Goal: Task Accomplishment & Management: Manage account settings

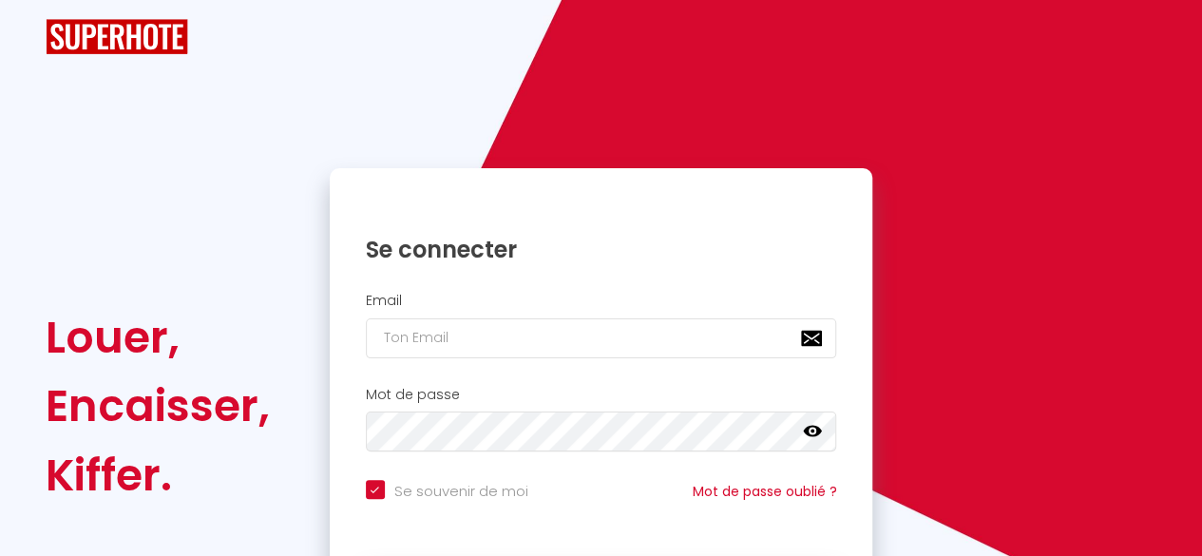
checkbox input "true"
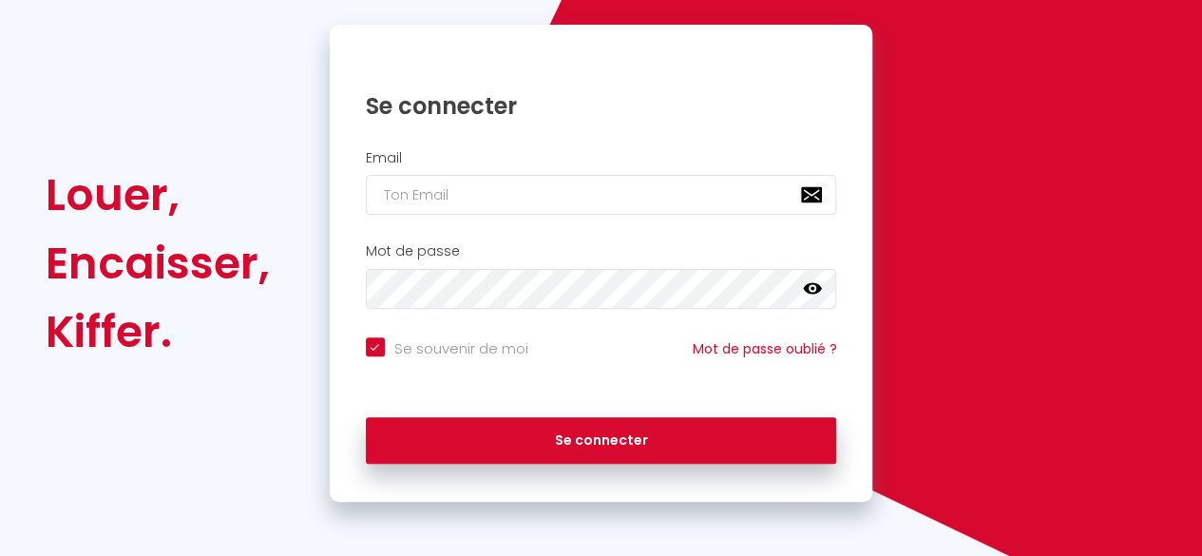
scroll to position [181, 0]
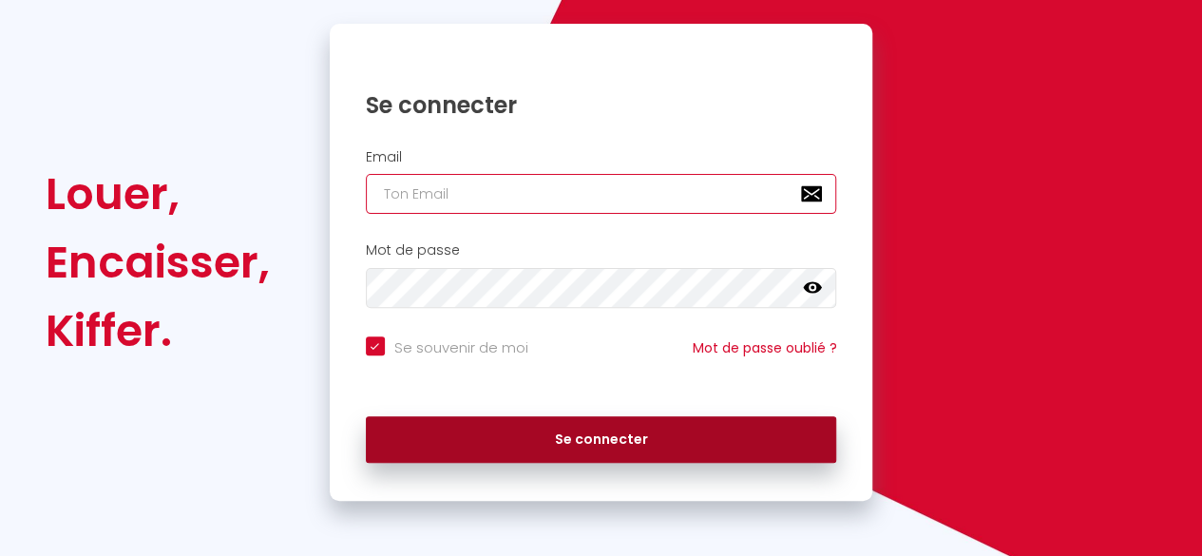
type input "[EMAIL_ADDRESS][DOMAIN_NAME]"
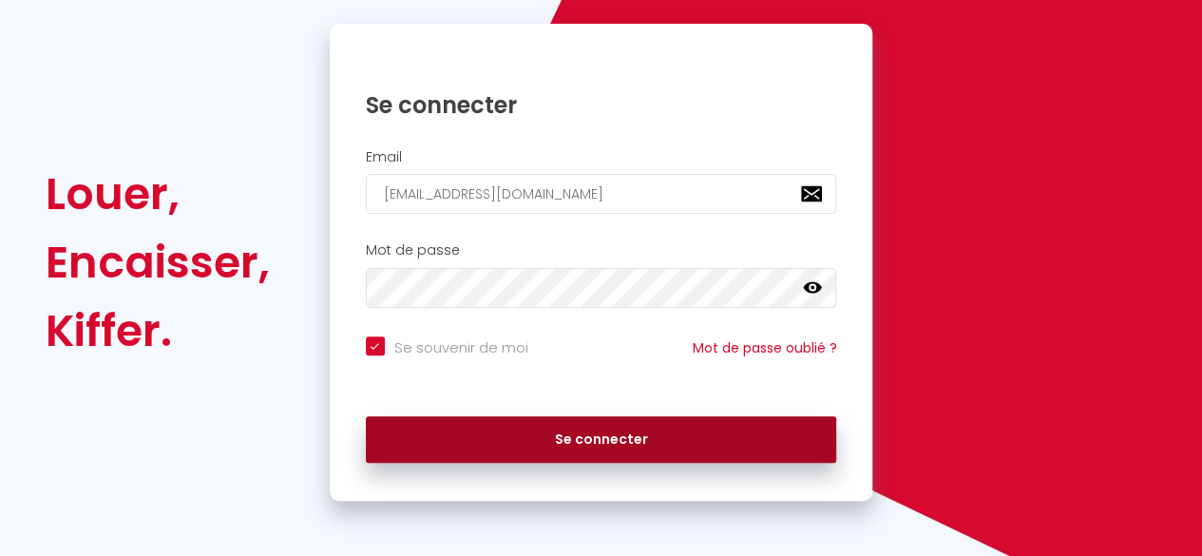
click at [597, 447] on button "Se connecter" at bounding box center [601, 440] width 471 height 48
checkbox input "true"
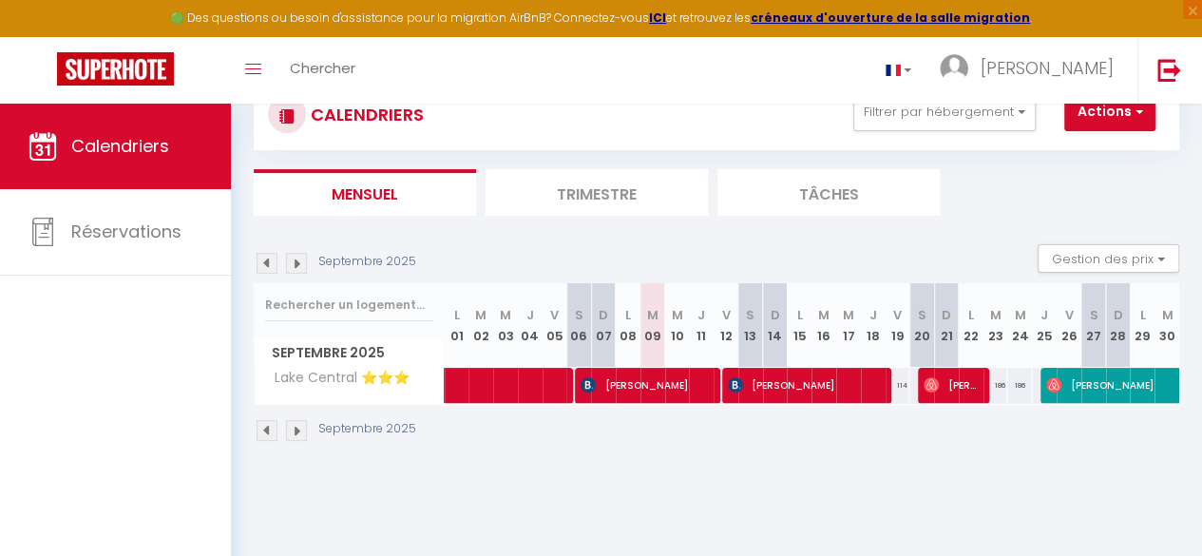
scroll to position [104, 0]
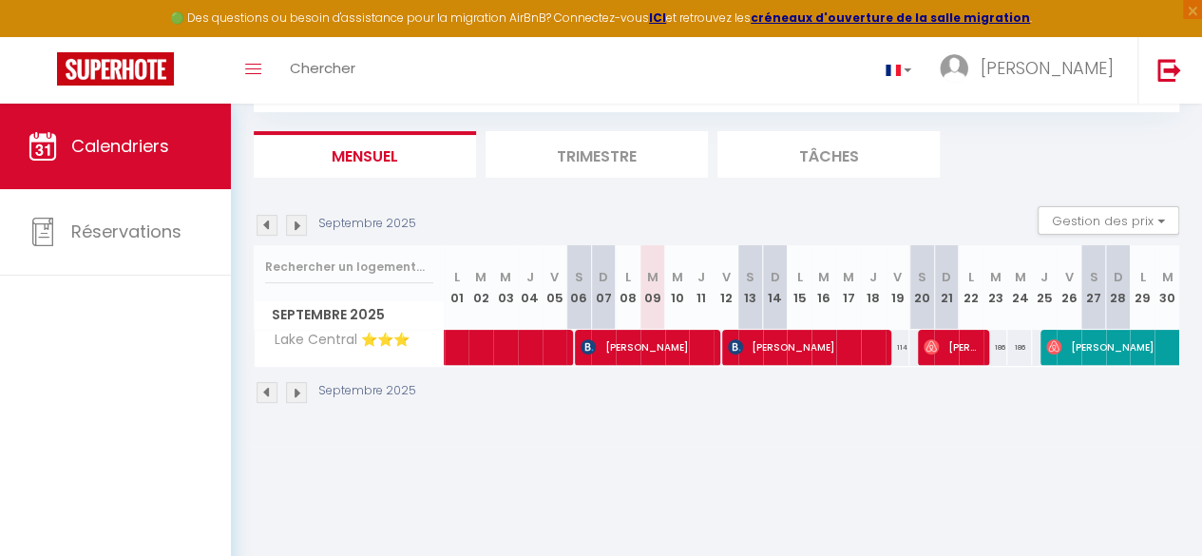
click at [593, 149] on li "Trimestre" at bounding box center [596, 154] width 222 height 47
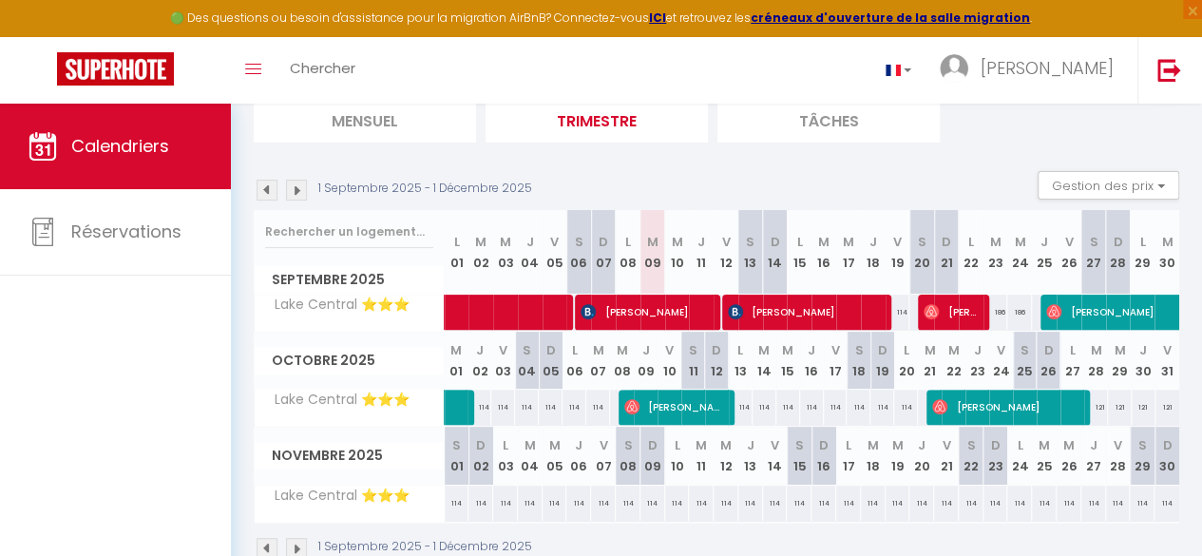
scroll to position [100, 0]
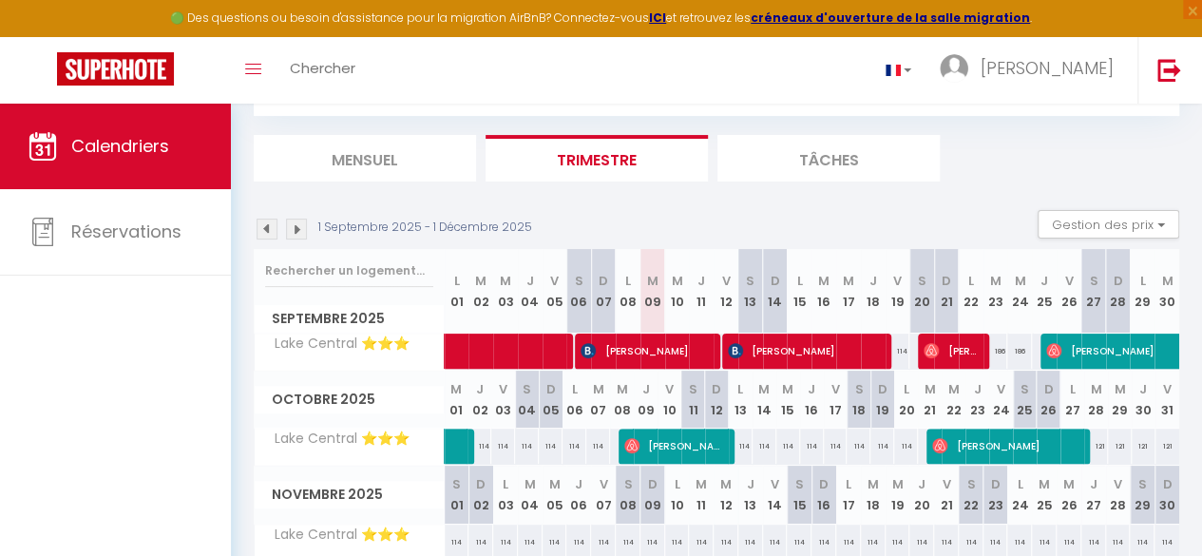
click at [295, 224] on img at bounding box center [296, 229] width 21 height 21
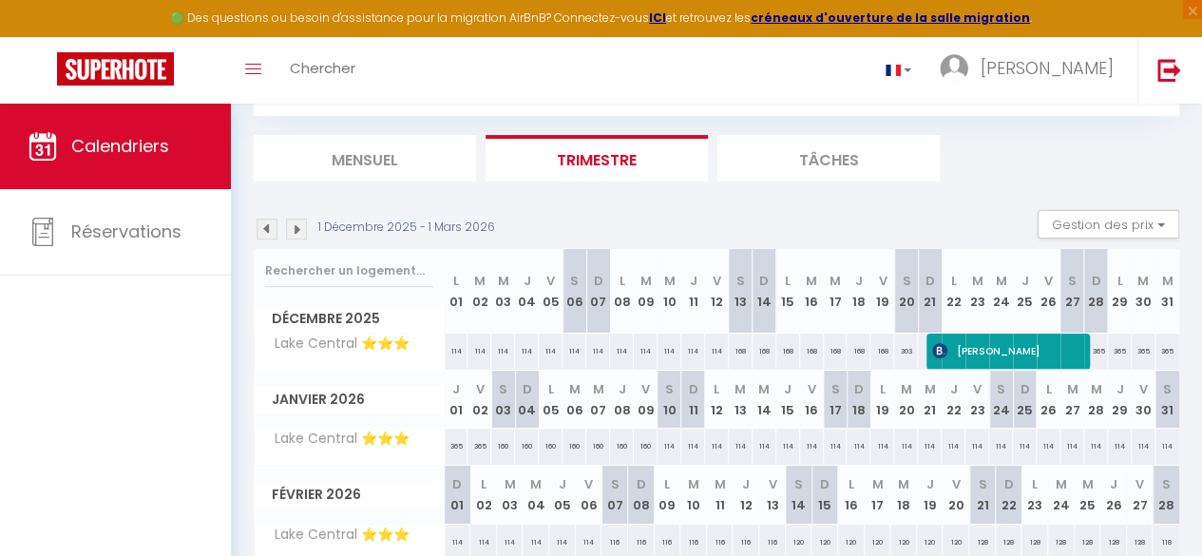
click at [297, 229] on img at bounding box center [296, 229] width 21 height 21
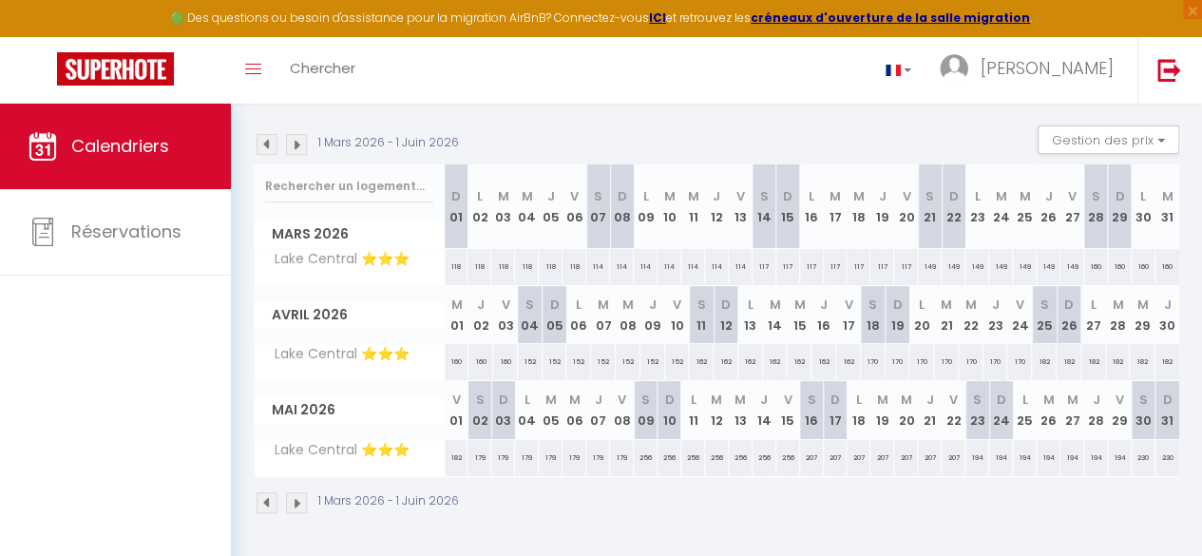
scroll to position [5, 0]
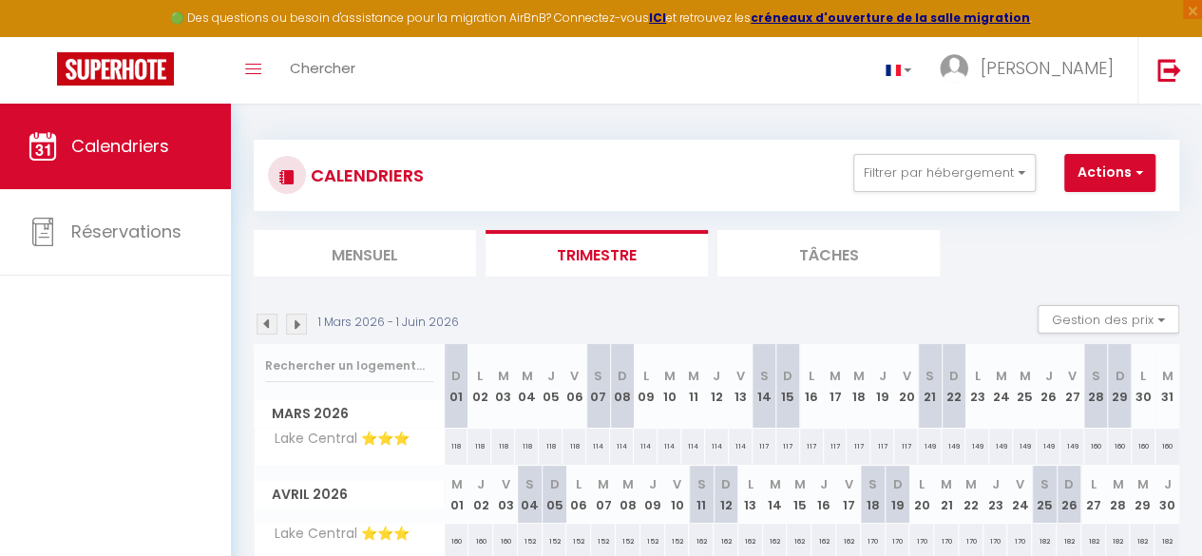
click at [263, 319] on img at bounding box center [267, 324] width 21 height 21
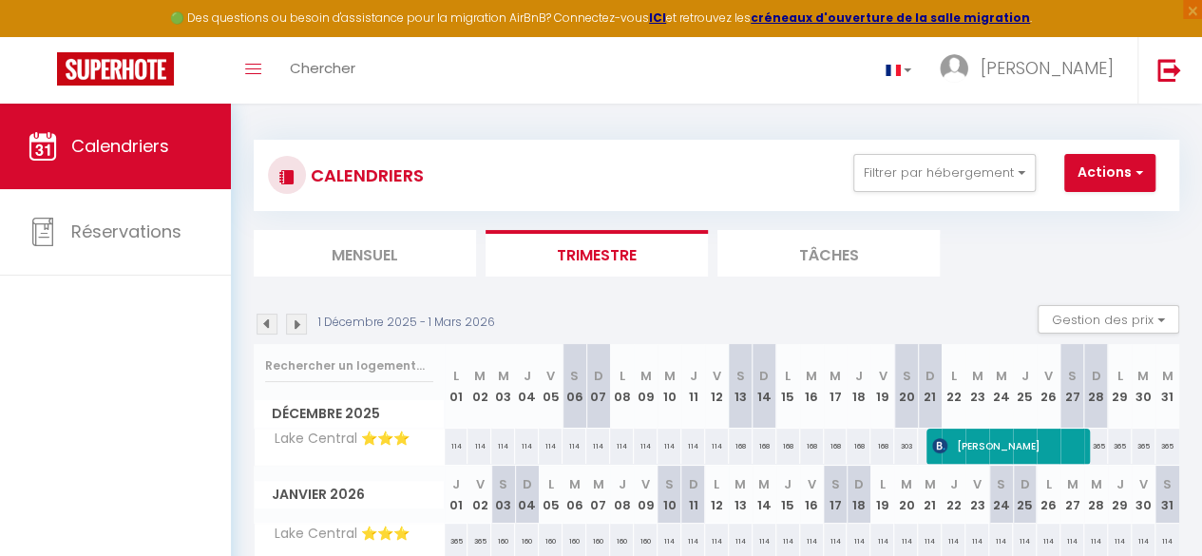
click at [263, 319] on img at bounding box center [267, 324] width 21 height 21
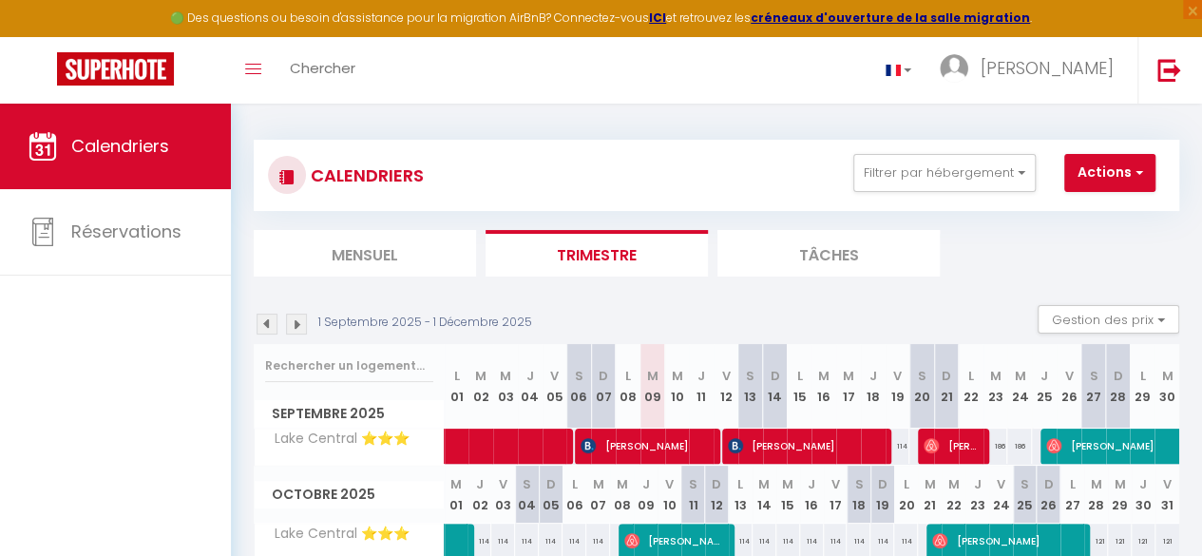
click at [263, 320] on img at bounding box center [267, 324] width 21 height 21
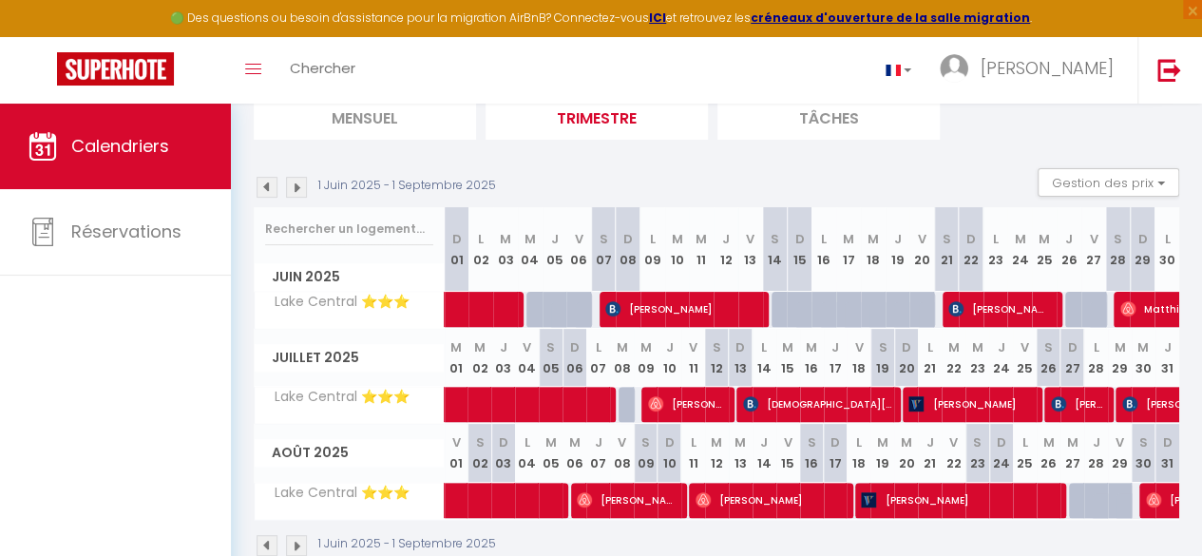
scroll to position [100, 0]
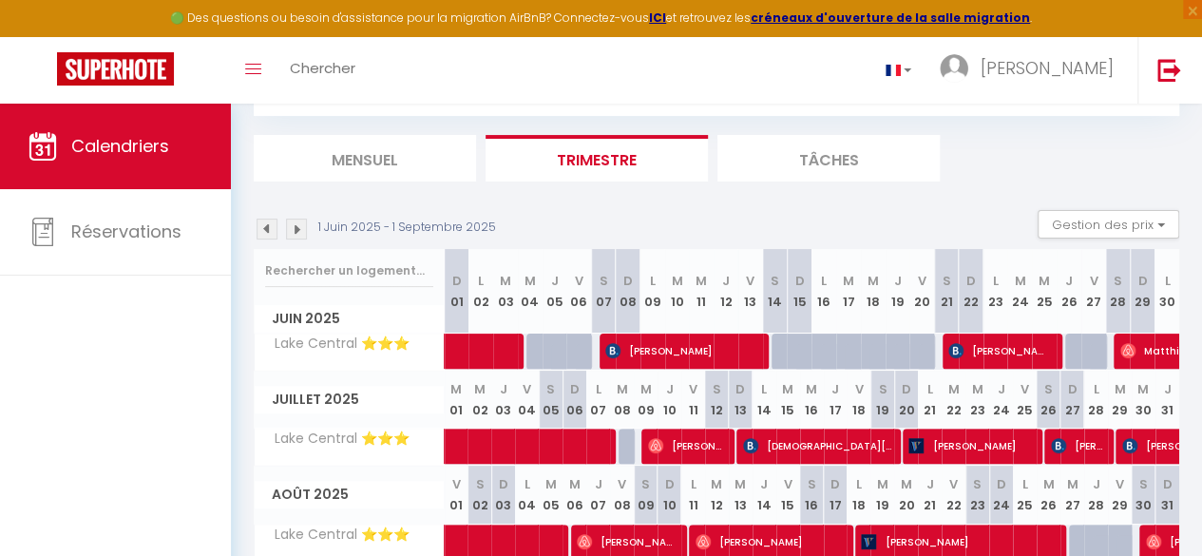
click at [266, 227] on img at bounding box center [267, 229] width 21 height 21
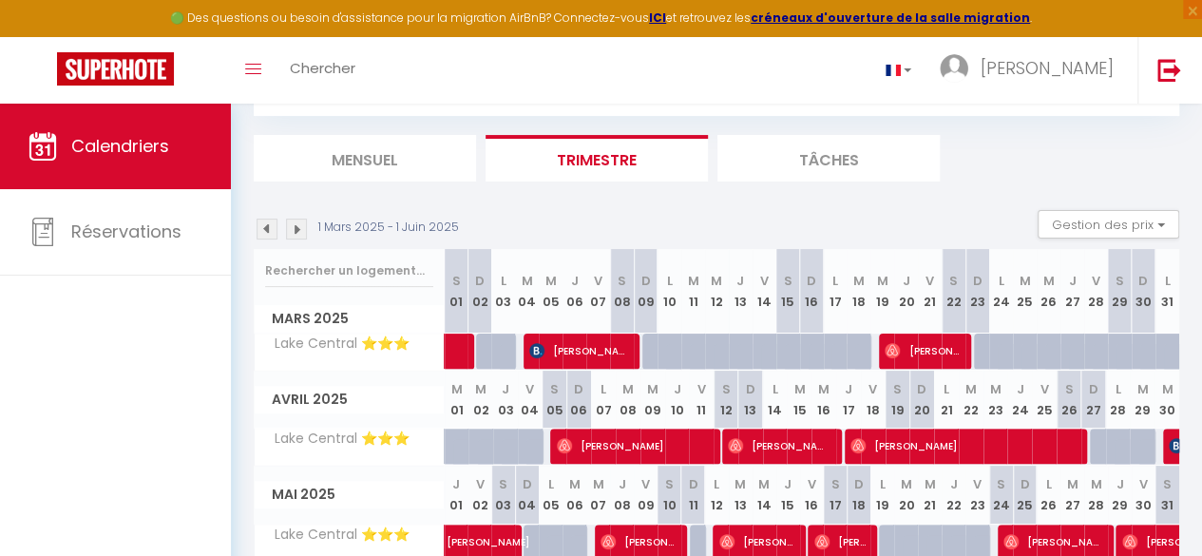
click at [275, 234] on img at bounding box center [267, 229] width 21 height 21
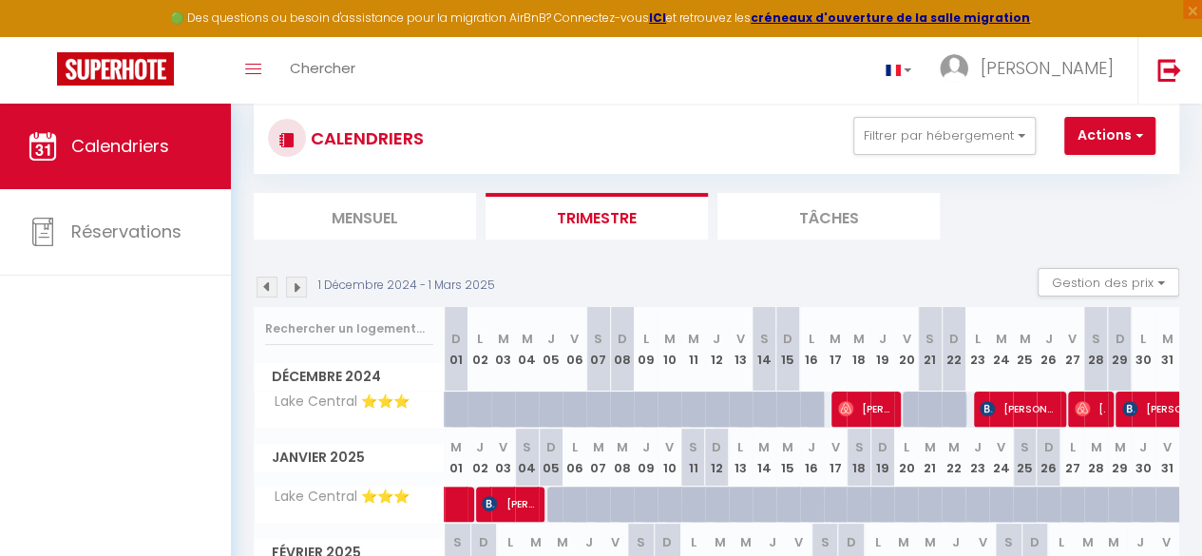
scroll to position [5, 0]
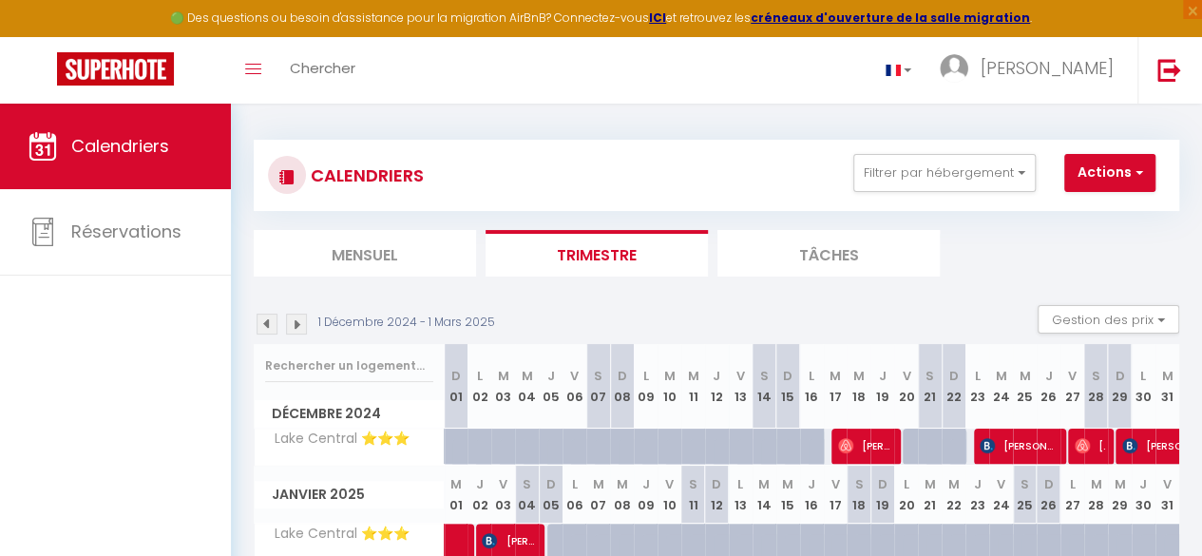
click at [270, 319] on img at bounding box center [267, 324] width 21 height 21
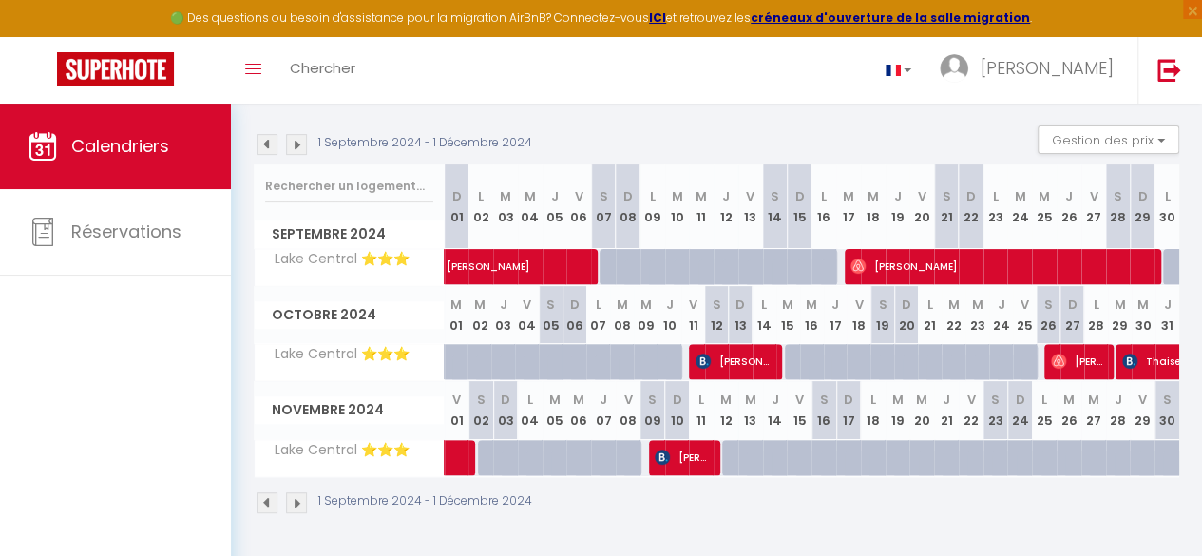
scroll to position [100, 0]
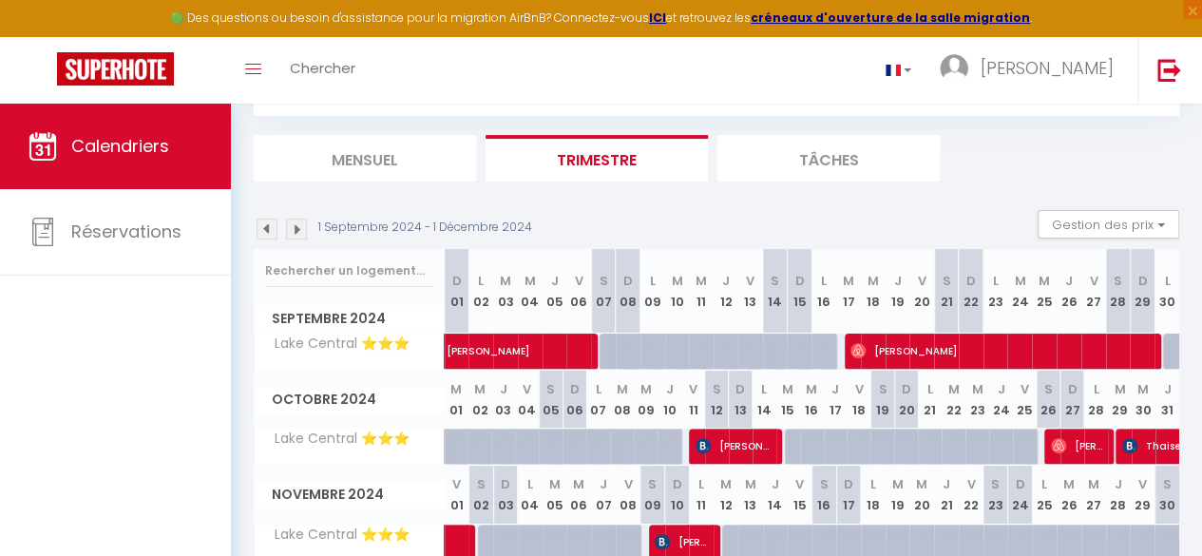
click at [268, 227] on img at bounding box center [267, 229] width 21 height 21
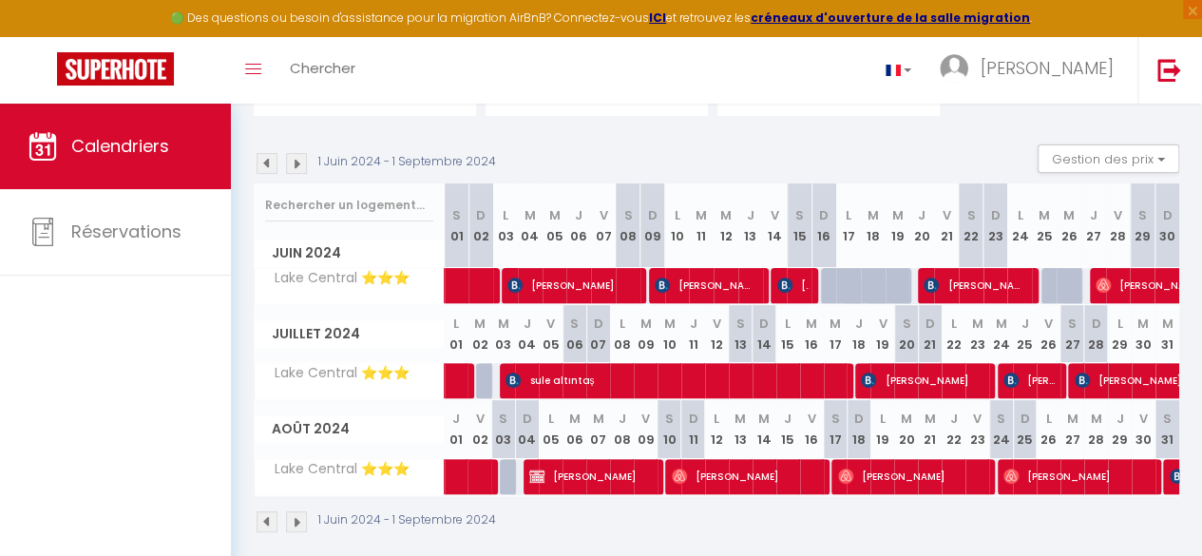
scroll to position [195, 0]
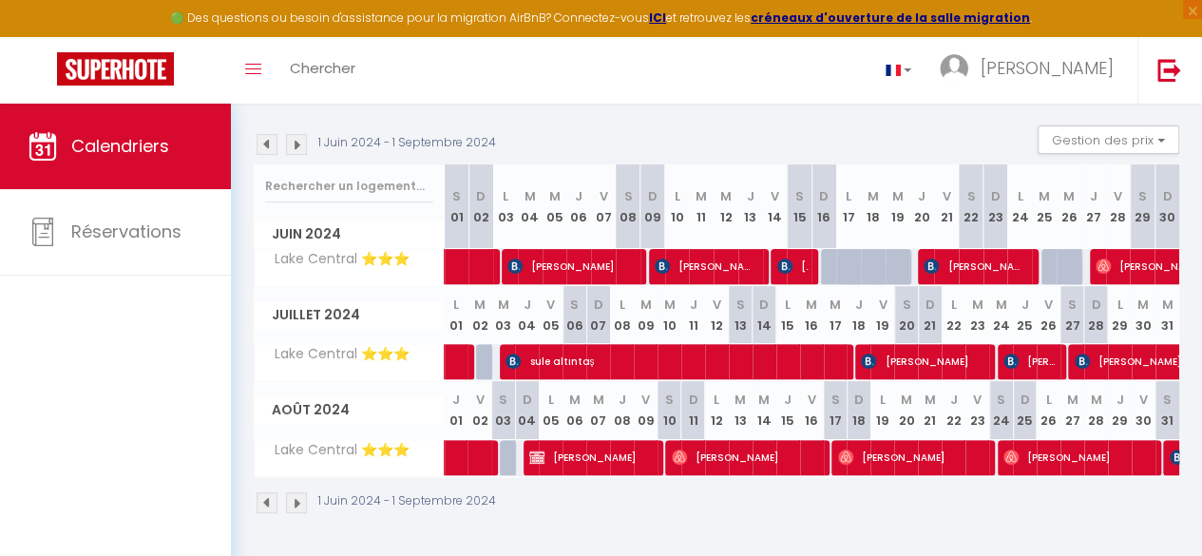
click at [270, 134] on img at bounding box center [267, 144] width 21 height 21
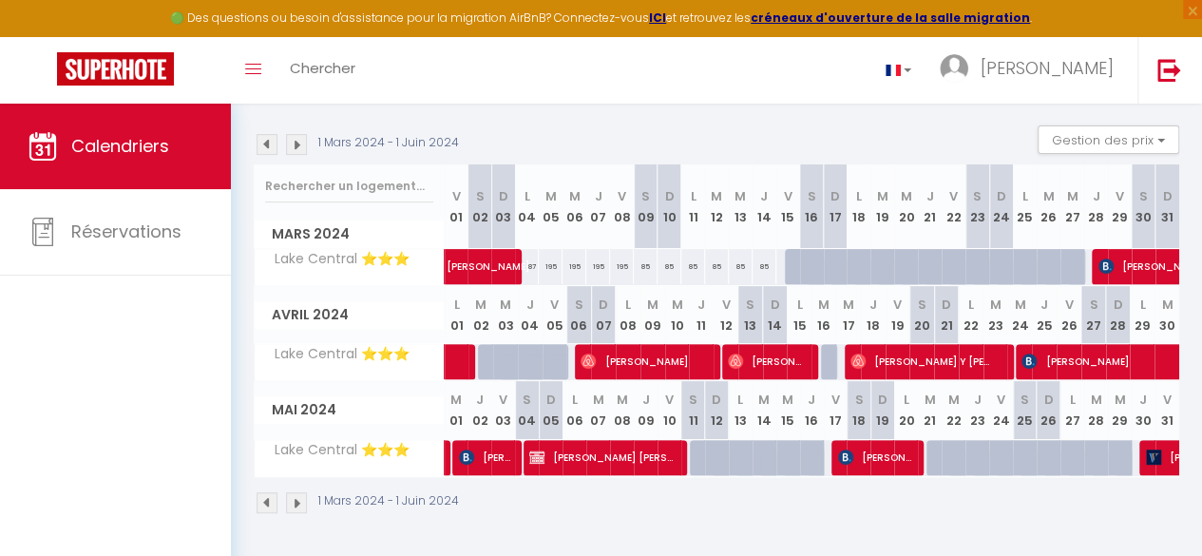
click at [300, 134] on img at bounding box center [296, 144] width 21 height 21
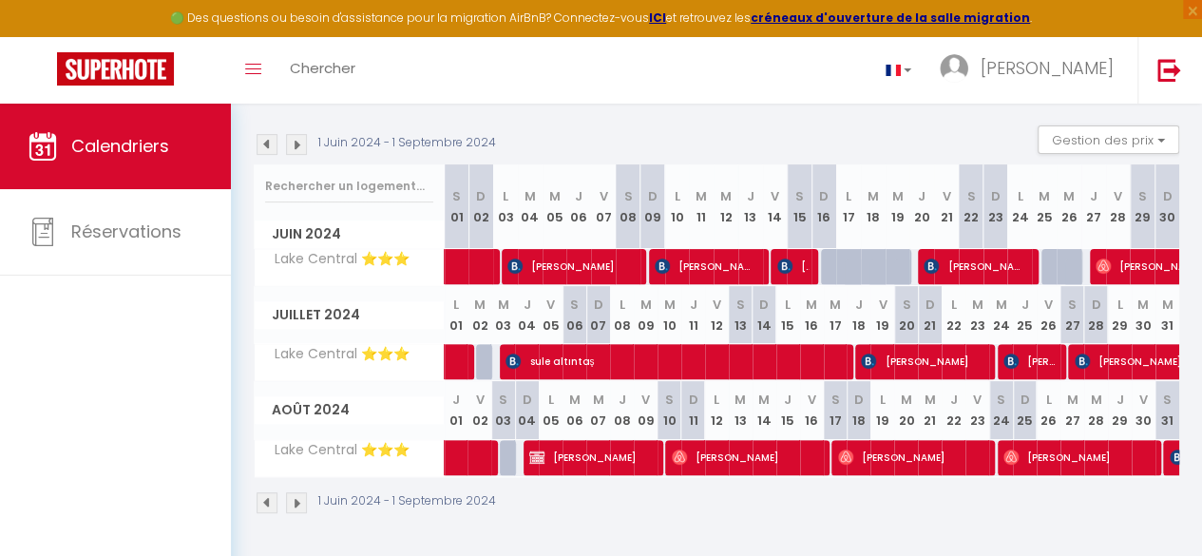
click at [301, 139] on img at bounding box center [296, 144] width 21 height 21
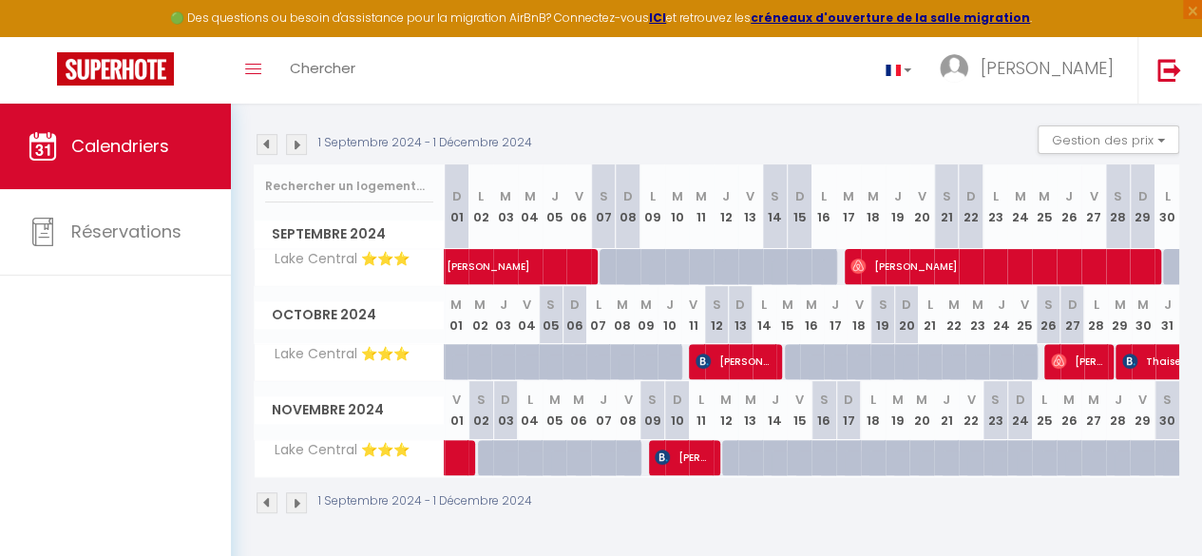
click at [301, 139] on img at bounding box center [296, 144] width 21 height 21
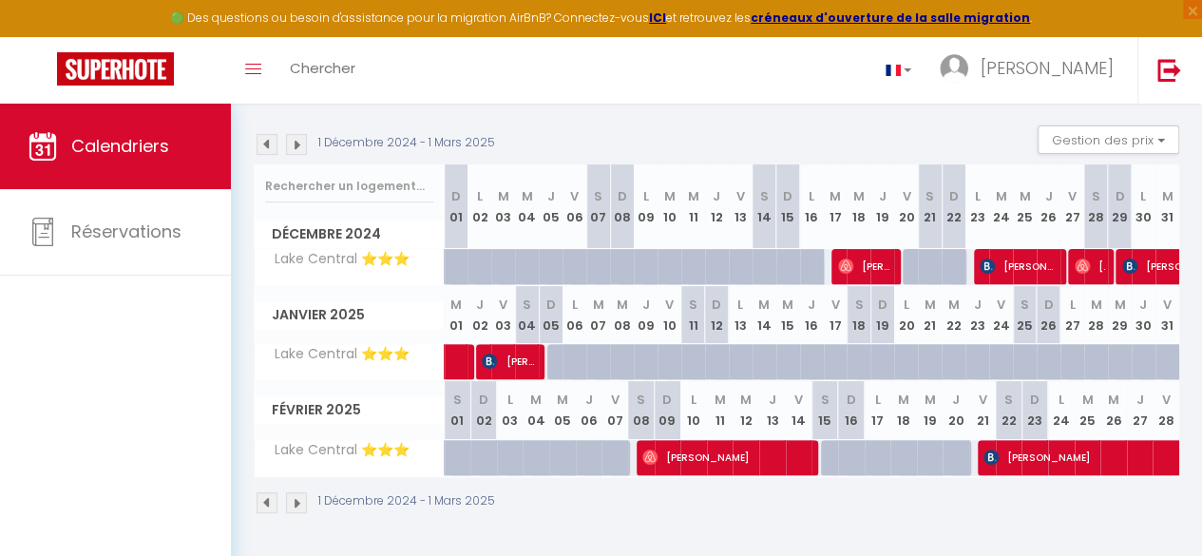
click at [301, 139] on img at bounding box center [296, 144] width 21 height 21
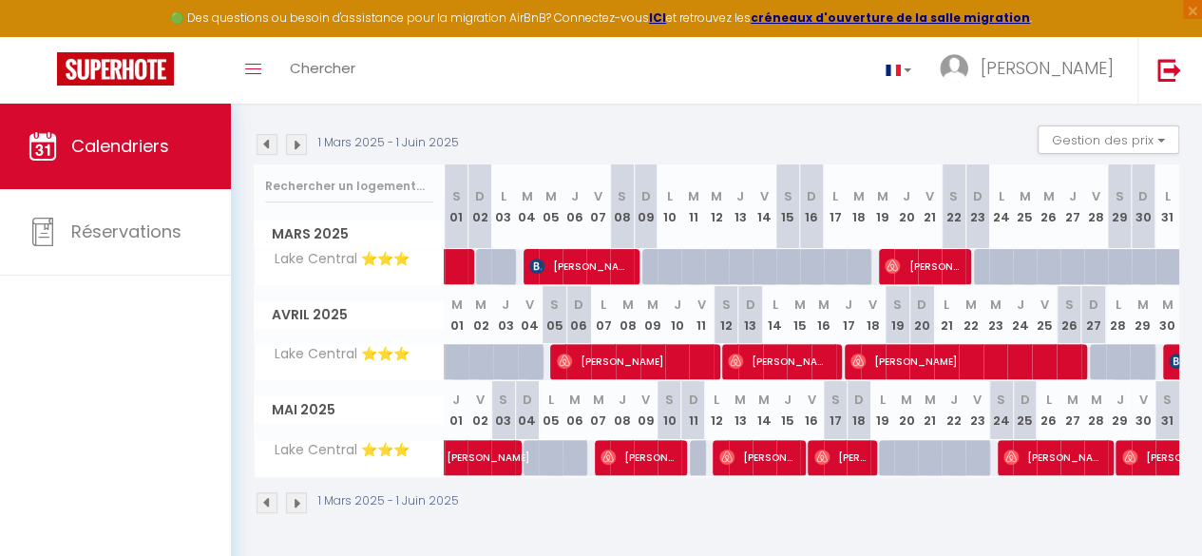
click at [301, 139] on img at bounding box center [296, 144] width 21 height 21
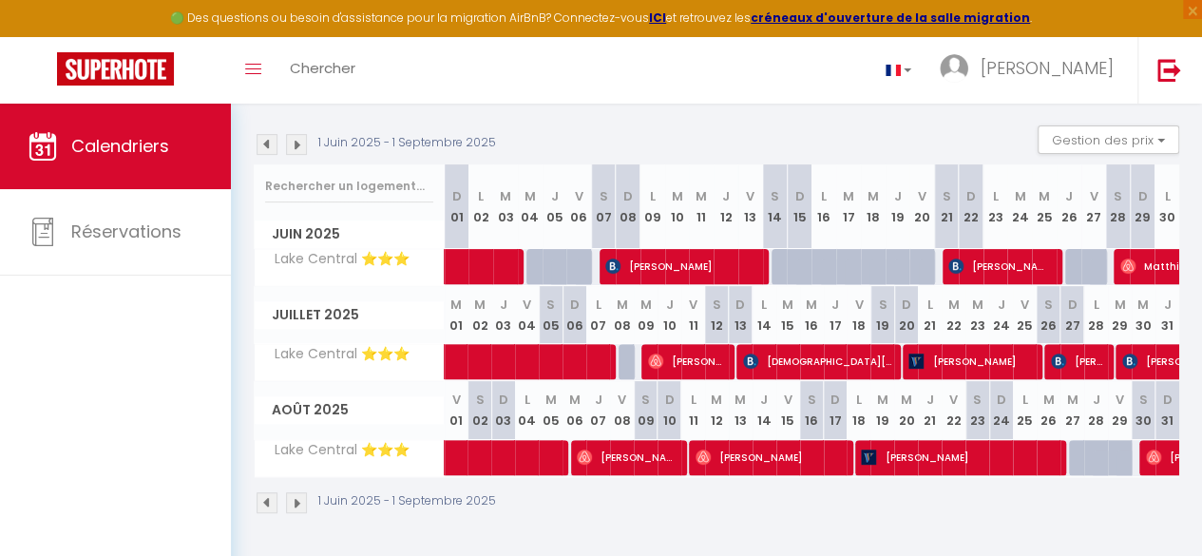
click at [301, 139] on img at bounding box center [296, 144] width 21 height 21
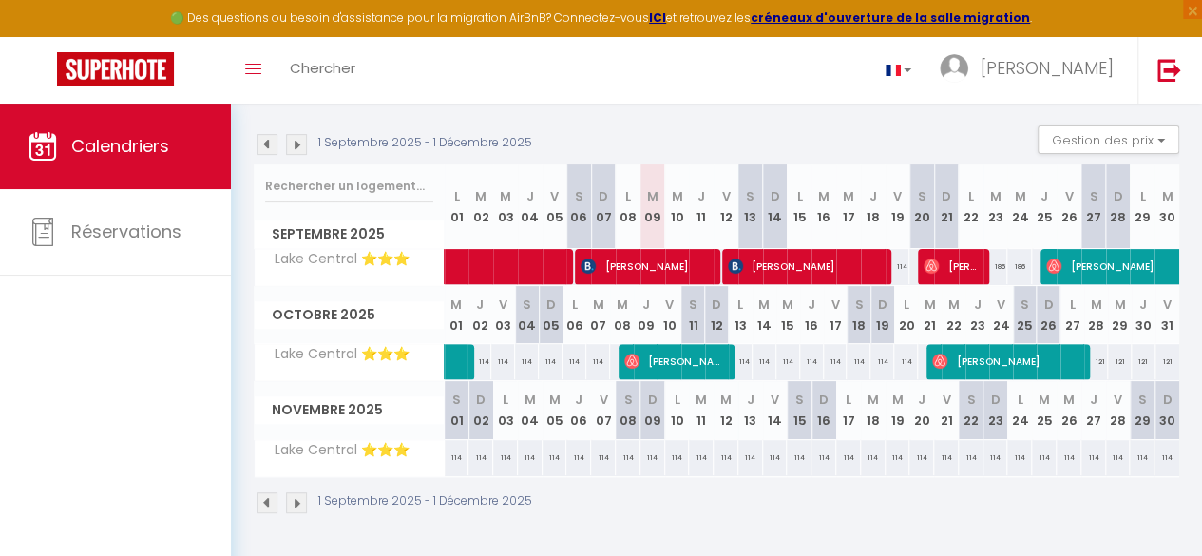
click at [299, 134] on img at bounding box center [296, 144] width 21 height 21
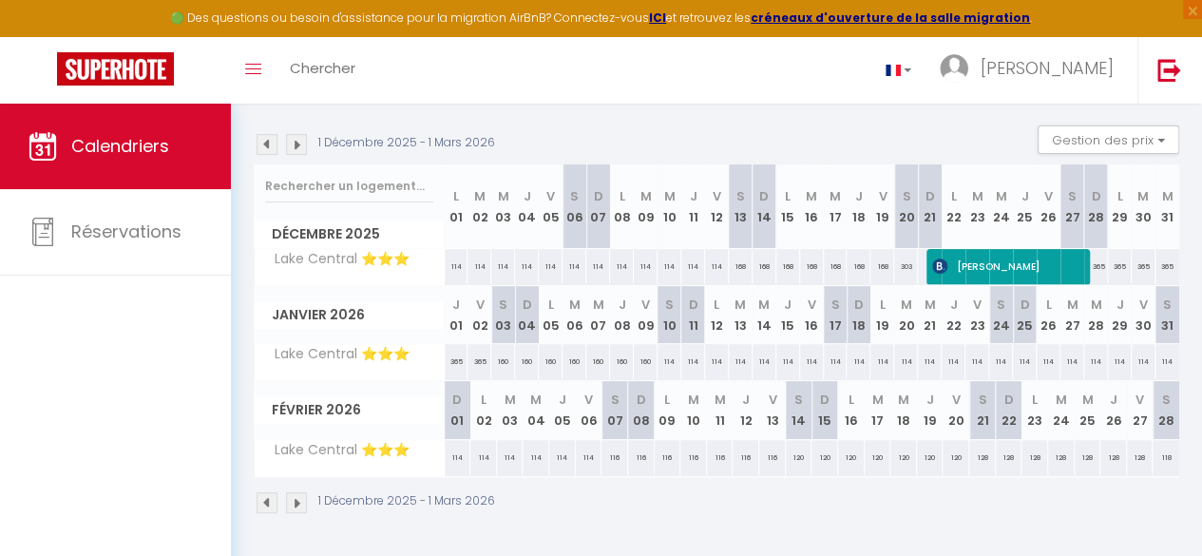
click at [276, 134] on img at bounding box center [267, 144] width 21 height 21
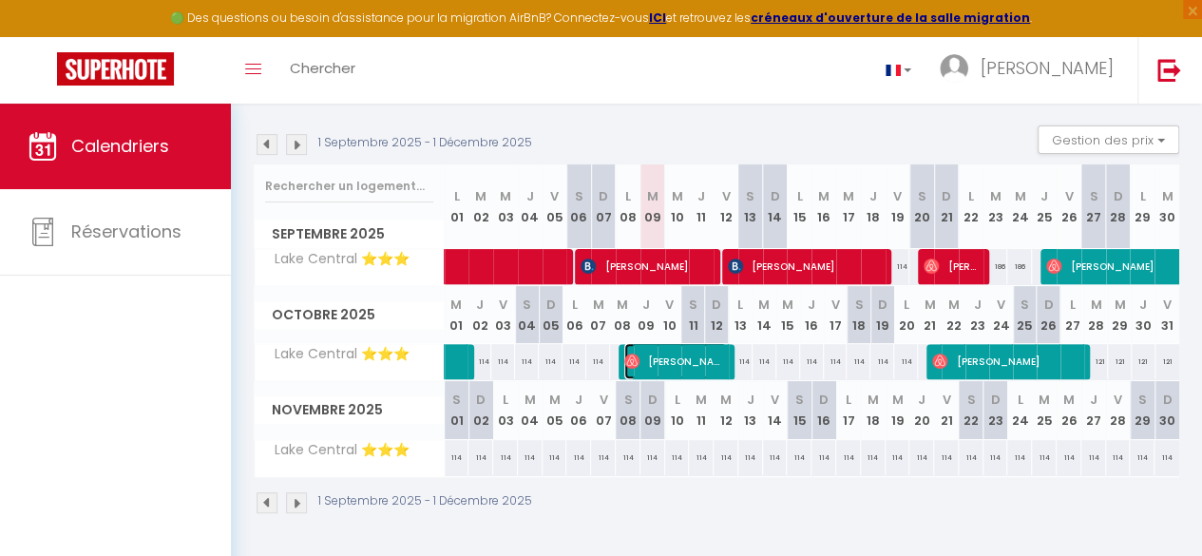
click at [659, 350] on span "[PERSON_NAME]" at bounding box center [675, 361] width 103 height 36
select select "OK"
select select "0"
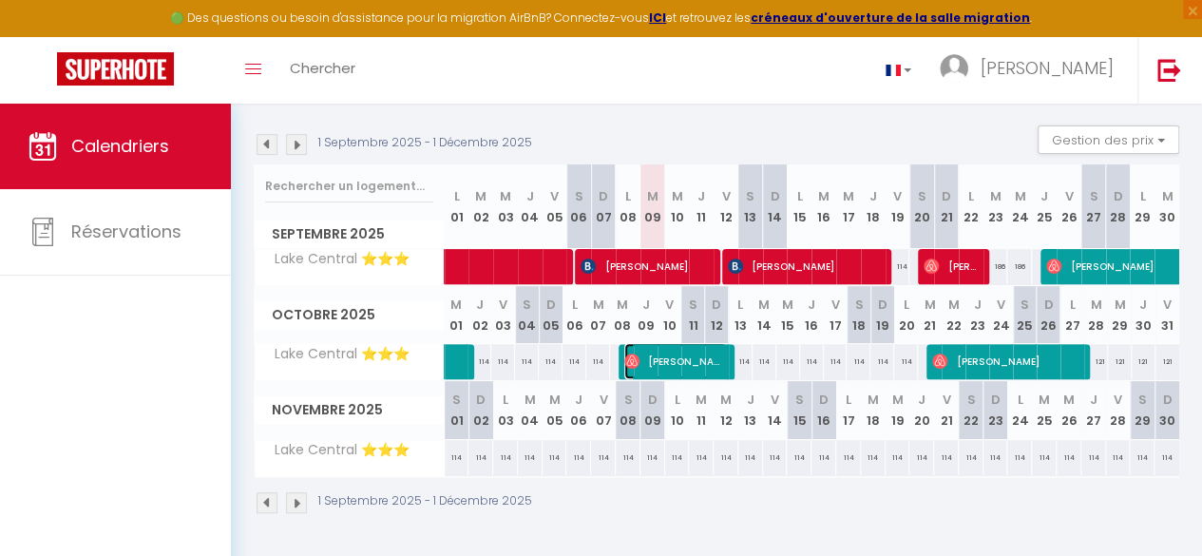
select select "1"
select select
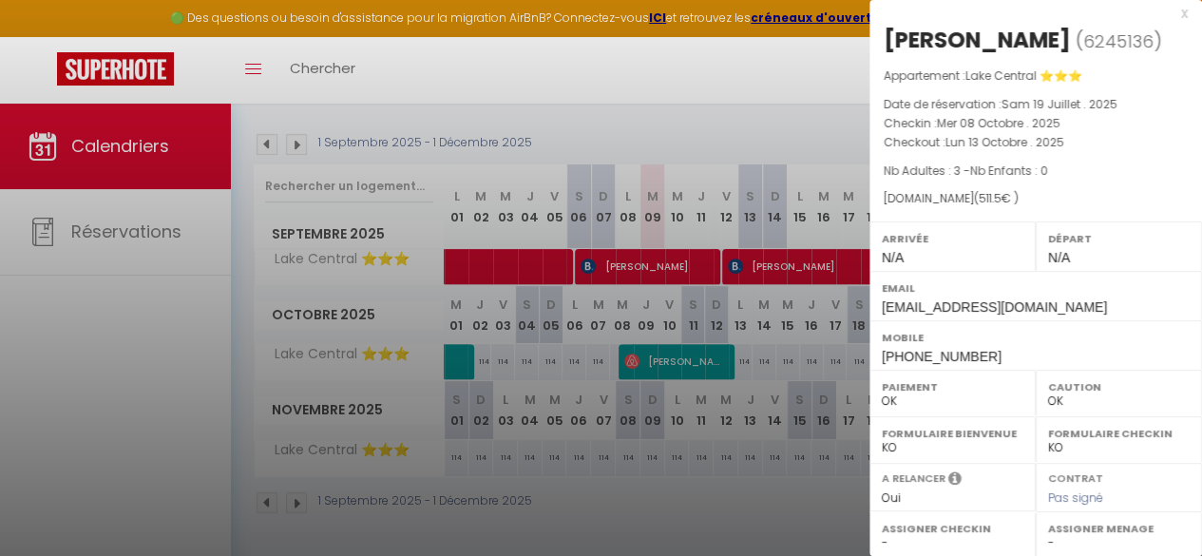
click at [1163, 14] on div "x" at bounding box center [1028, 13] width 318 height 23
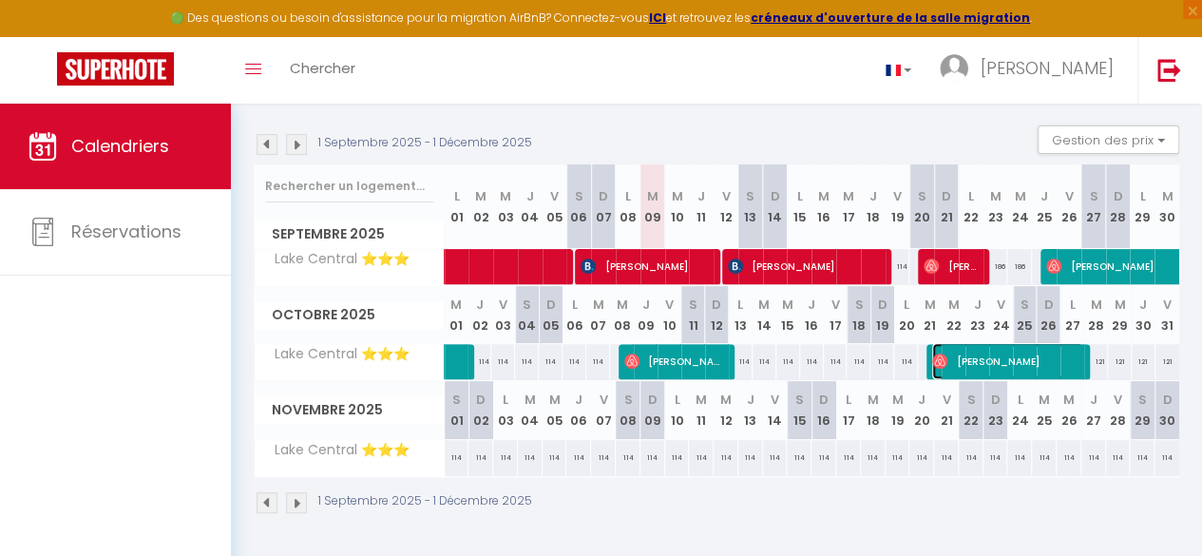
click at [959, 352] on span "[PERSON_NAME]" at bounding box center [1007, 361] width 150 height 36
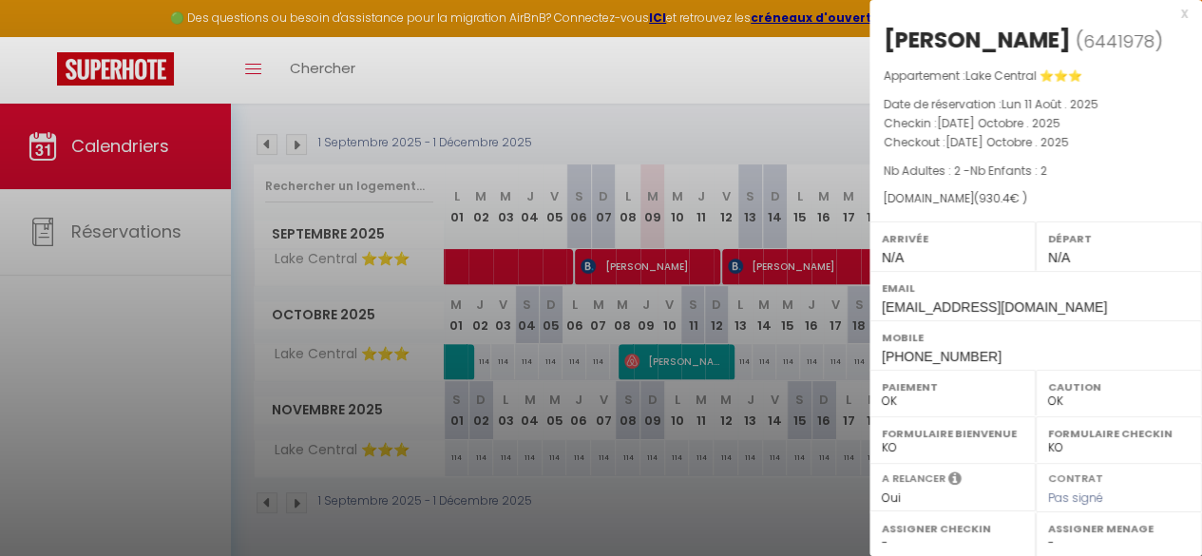
click at [1170, 16] on div "x" at bounding box center [1028, 13] width 318 height 23
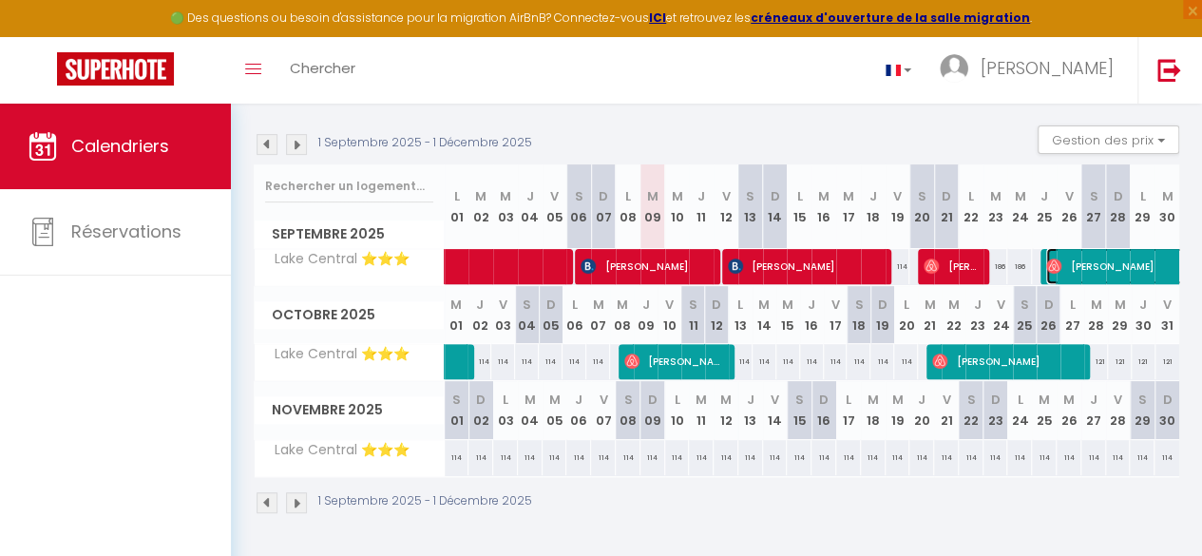
click at [1079, 250] on span "[PERSON_NAME]" at bounding box center [1199, 266] width 306 height 36
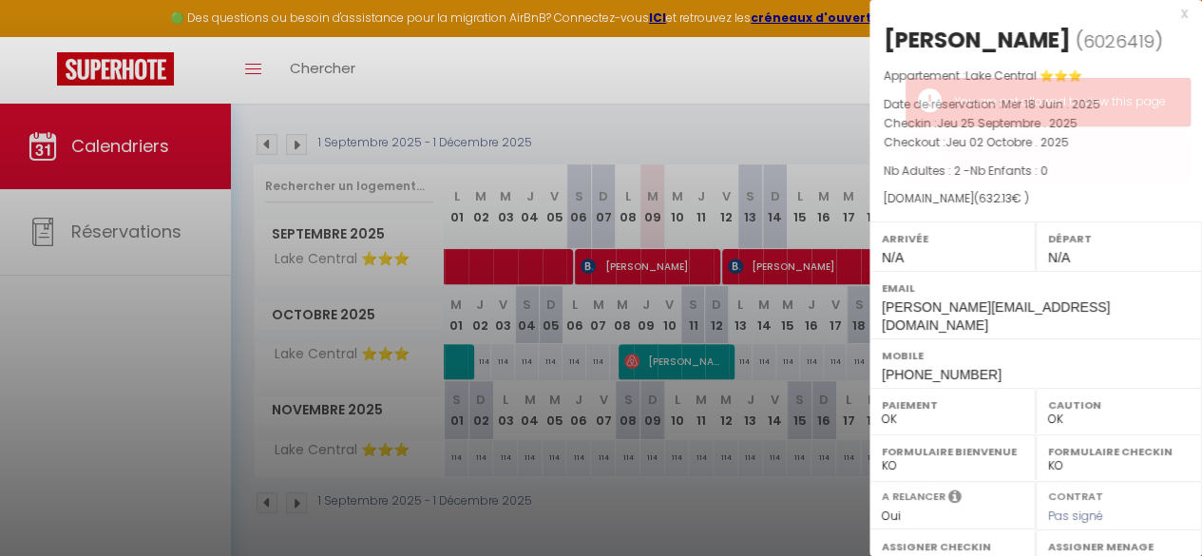
click at [1165, 10] on div "x" at bounding box center [1028, 13] width 318 height 23
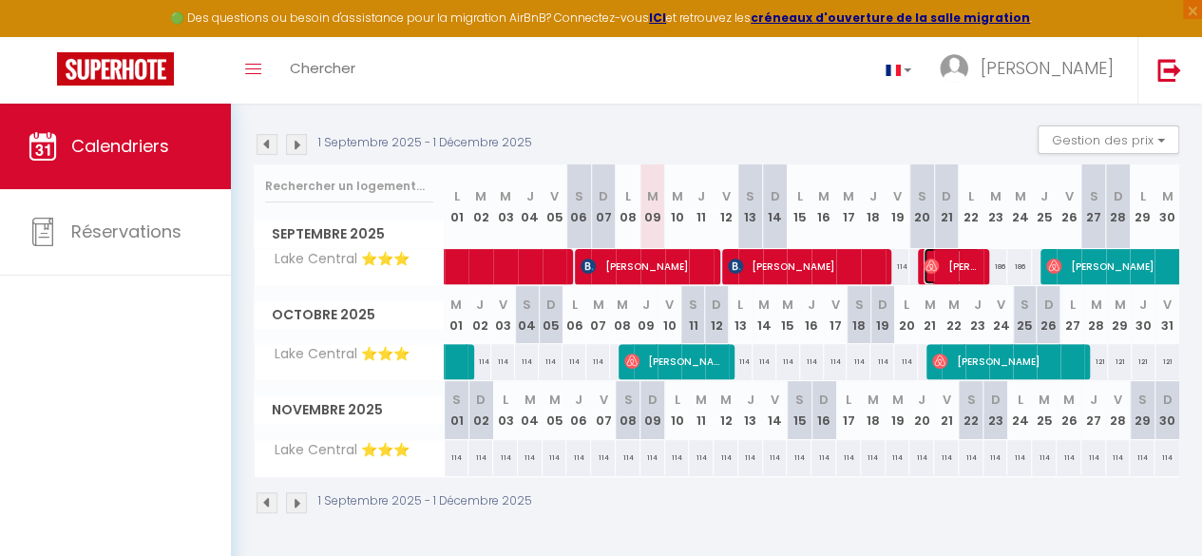
click at [950, 259] on span "[PERSON_NAME]" at bounding box center [950, 266] width 55 height 36
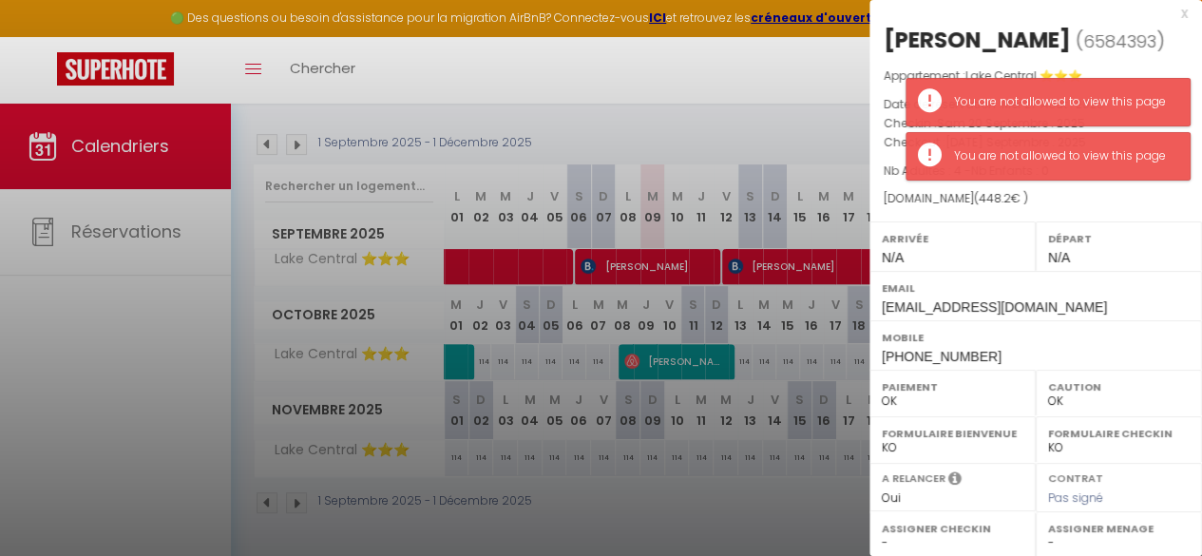
click at [767, 255] on div at bounding box center [601, 278] width 1202 height 556
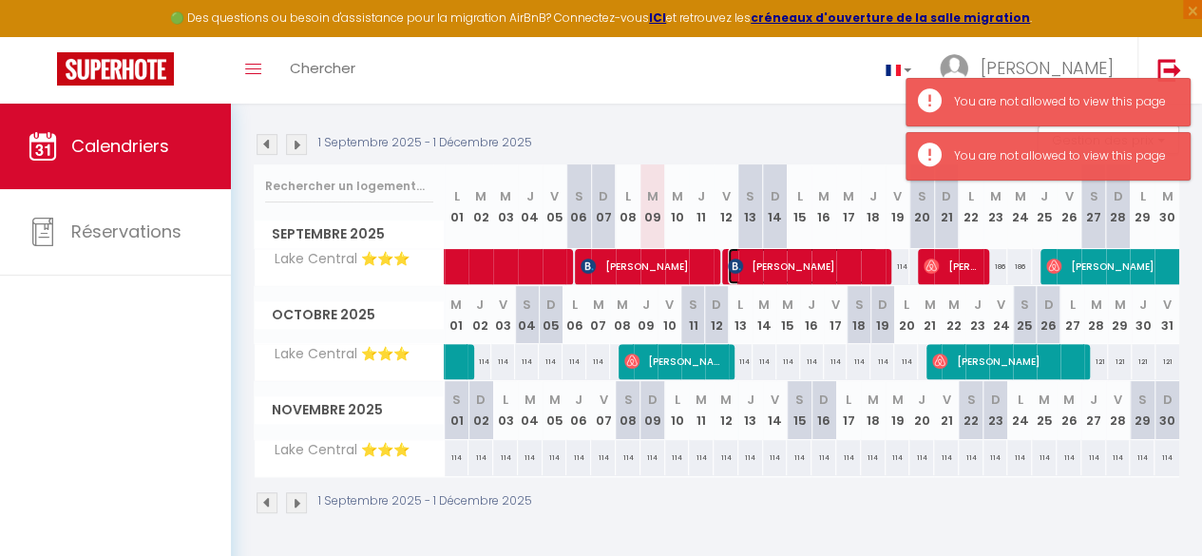
click at [767, 255] on span "[PERSON_NAME]" at bounding box center [803, 266] width 150 height 36
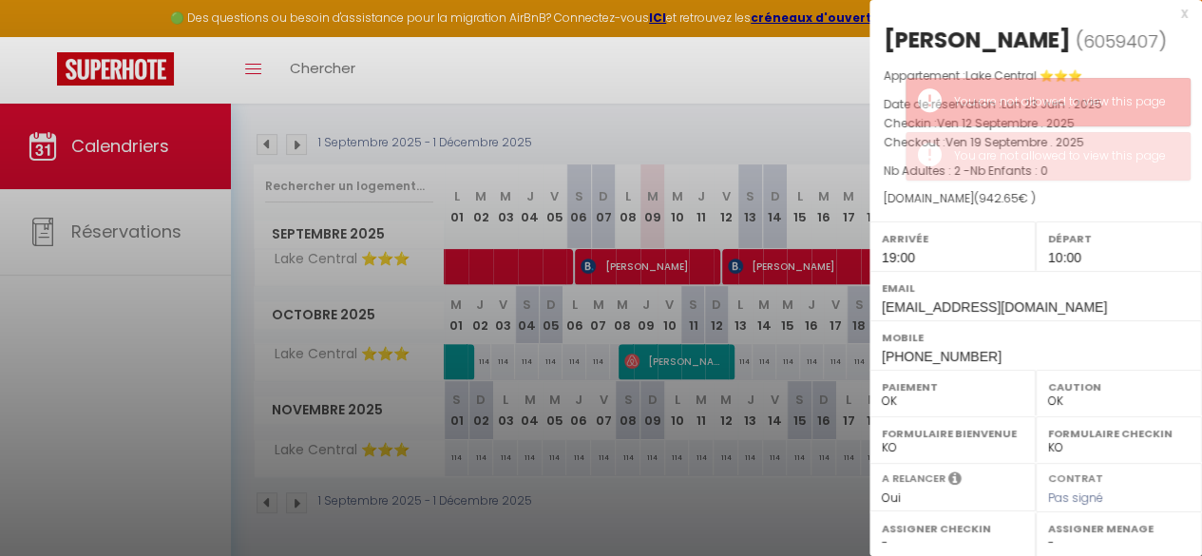
click at [654, 255] on div at bounding box center [601, 278] width 1202 height 556
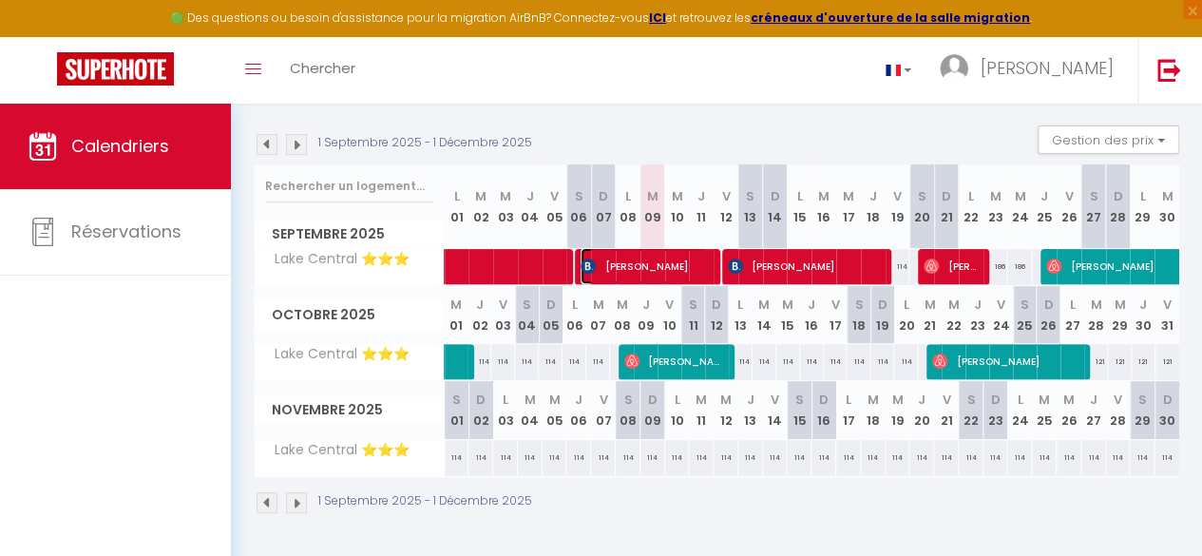
click at [653, 255] on span "[PERSON_NAME]" at bounding box center [643, 266] width 126 height 36
select select "0"
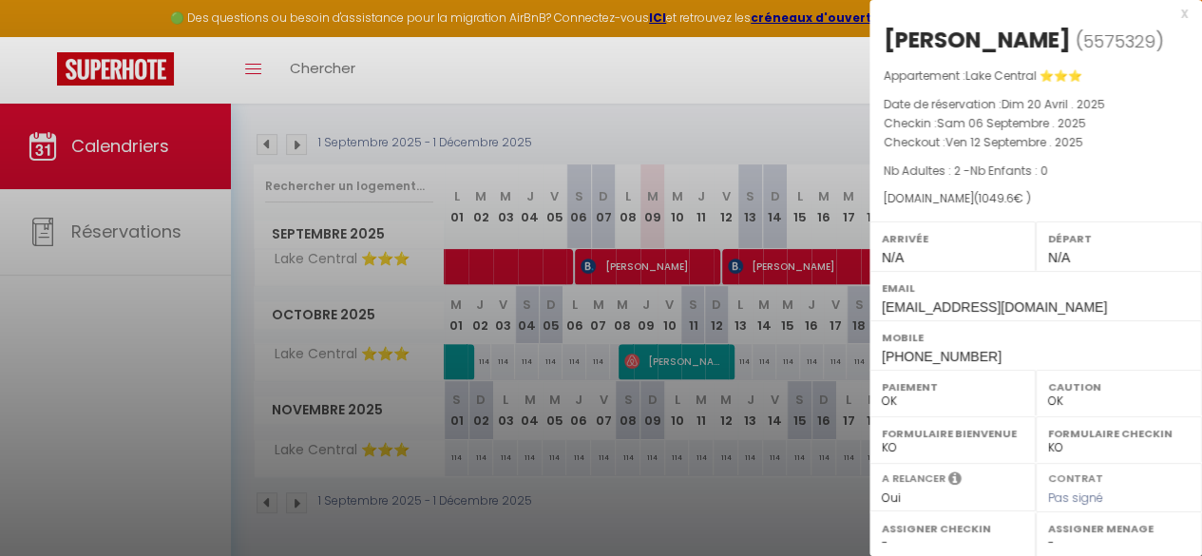
click at [543, 257] on div at bounding box center [601, 278] width 1202 height 556
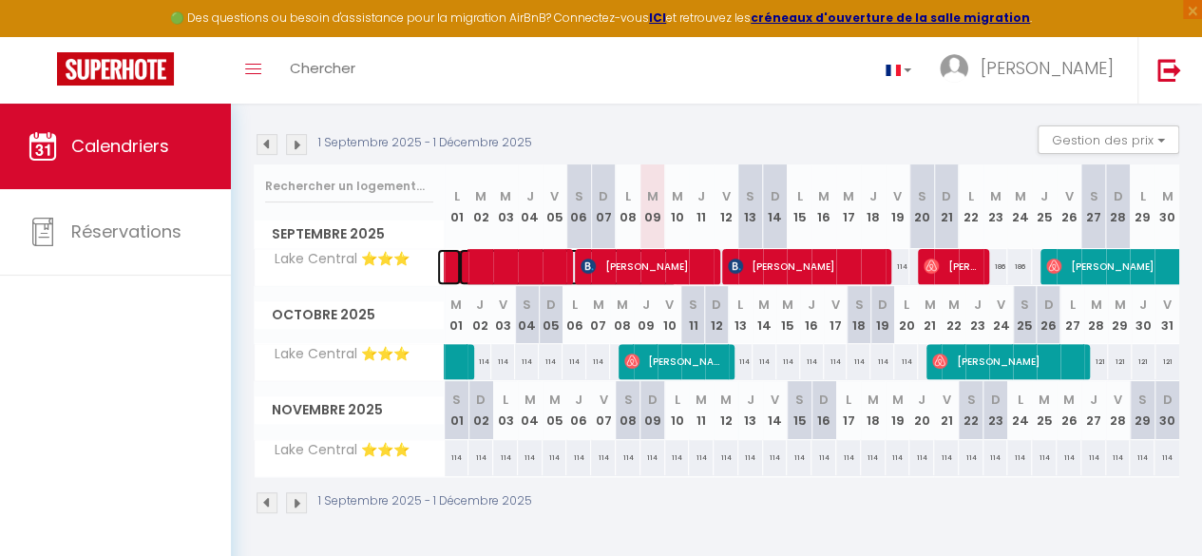
click at [473, 256] on span at bounding box center [568, 267] width 219 height 36
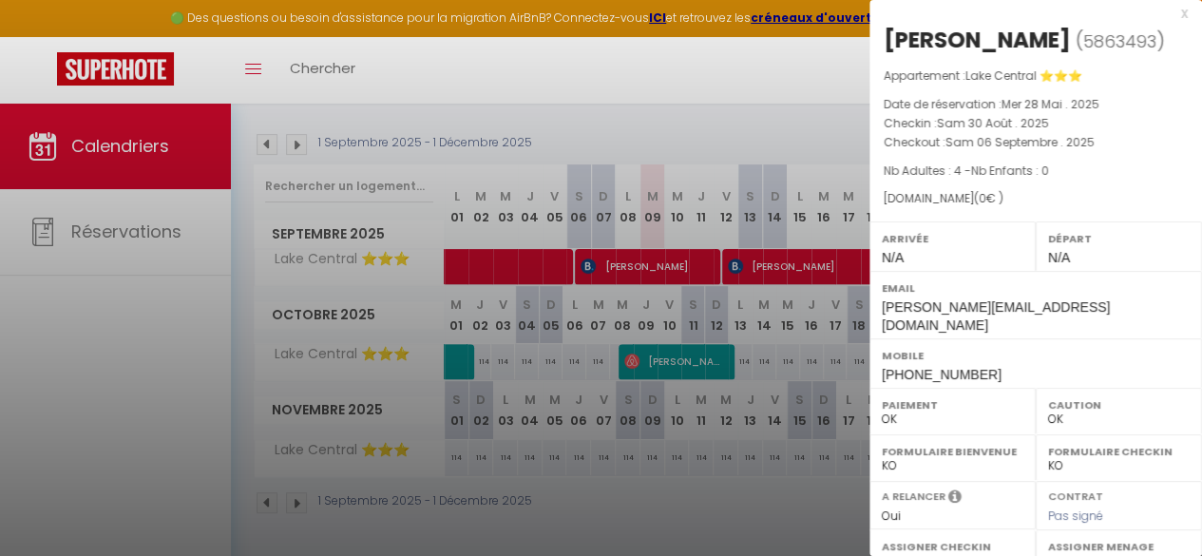
click at [1164, 14] on div "x" at bounding box center [1028, 13] width 318 height 23
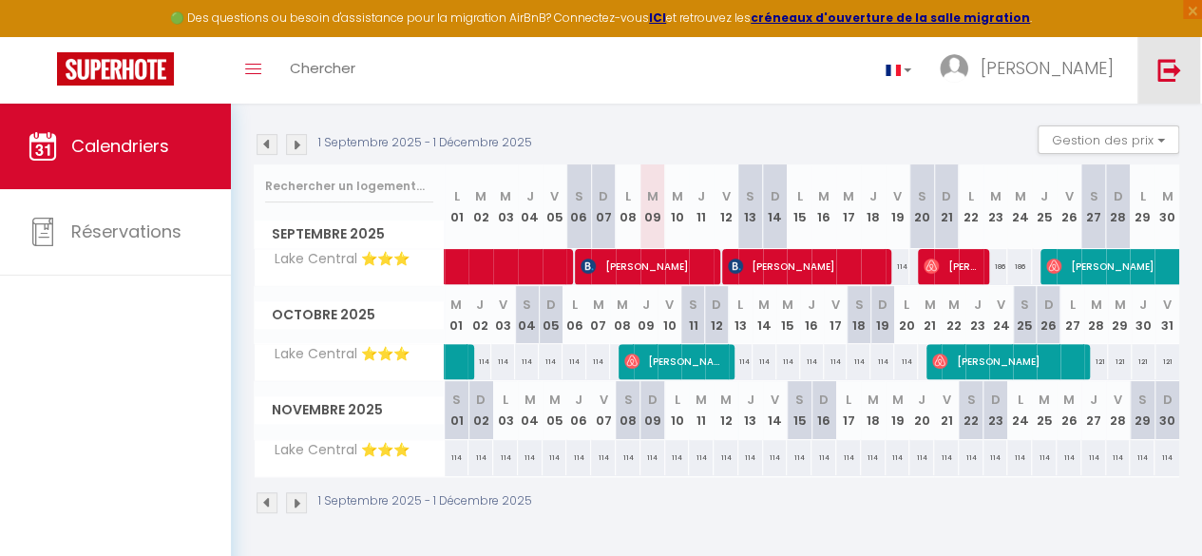
click at [1168, 69] on img at bounding box center [1169, 70] width 24 height 24
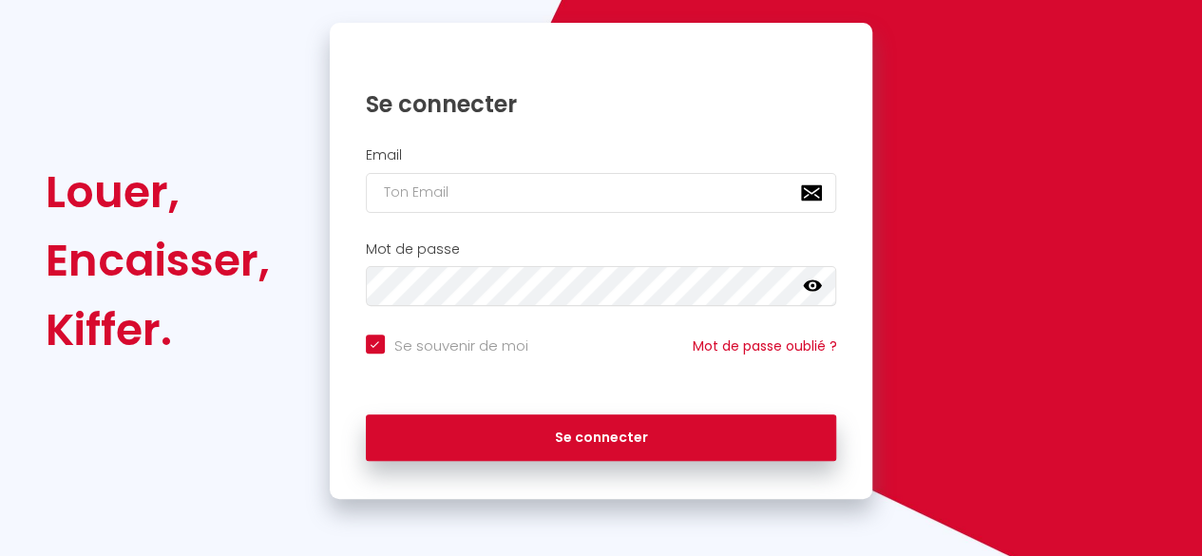
checkbox input "true"
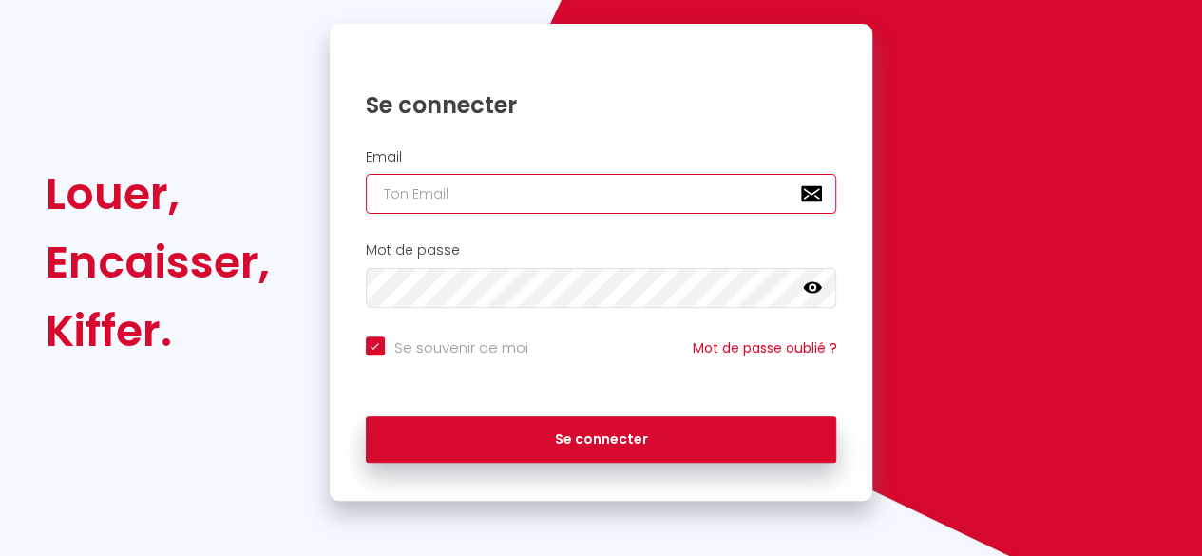
type input "[EMAIL_ADDRESS][DOMAIN_NAME]"
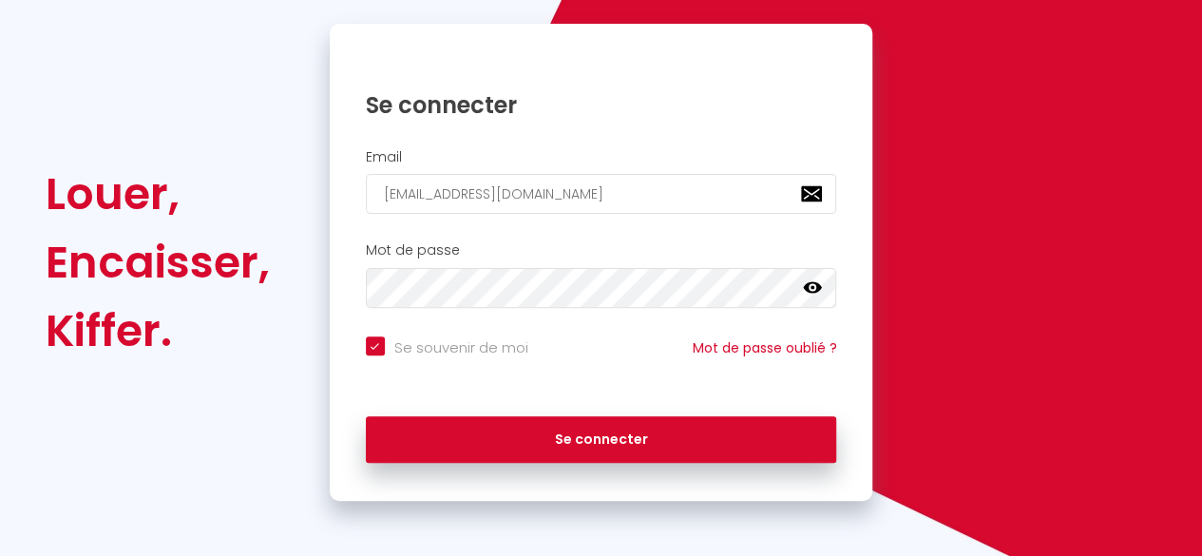
checkbox input "true"
